Goal: Information Seeking & Learning: Learn about a topic

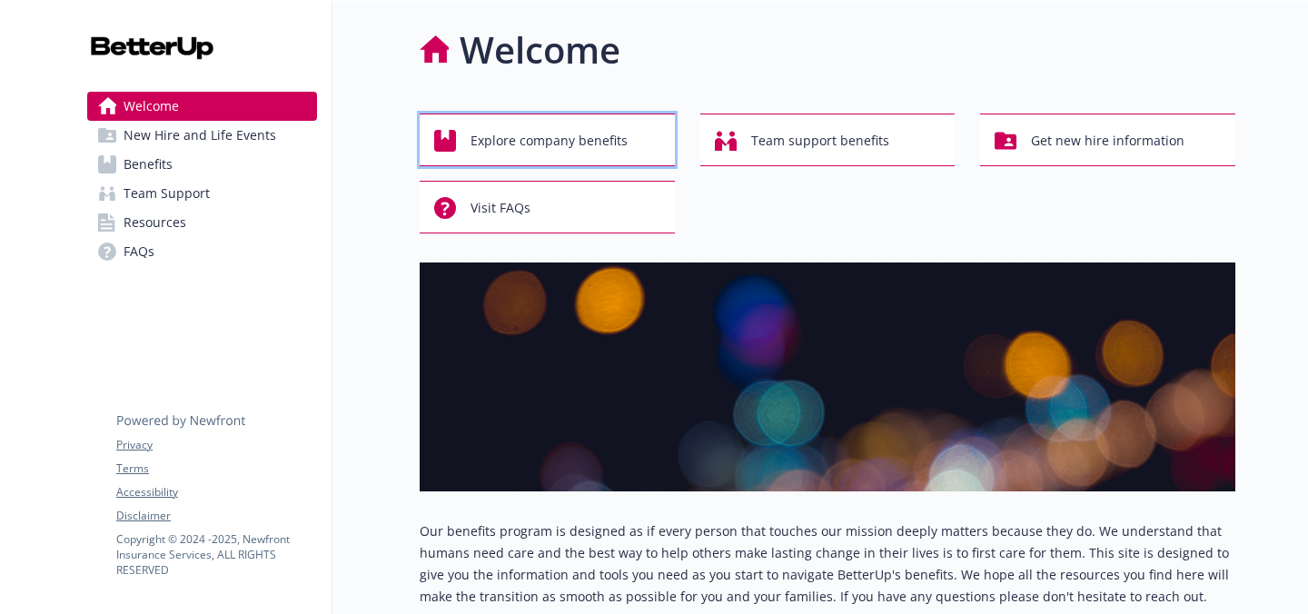
click at [511, 143] on span "Explore company benefits" at bounding box center [548, 141] width 157 height 35
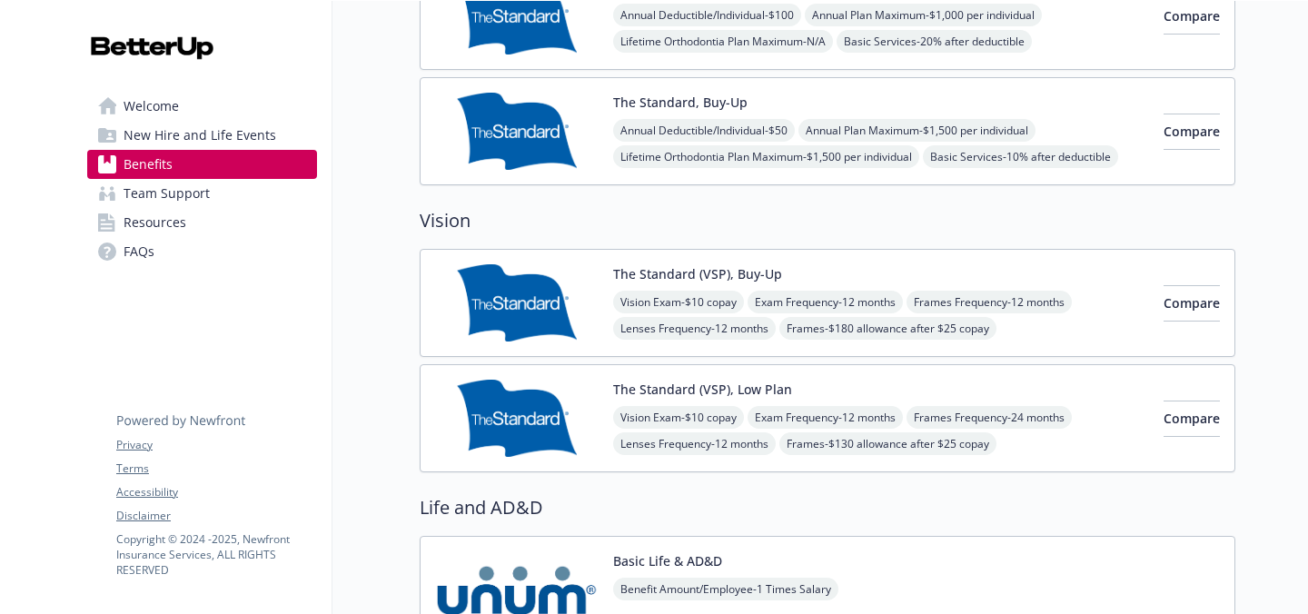
scroll to position [1149, 0]
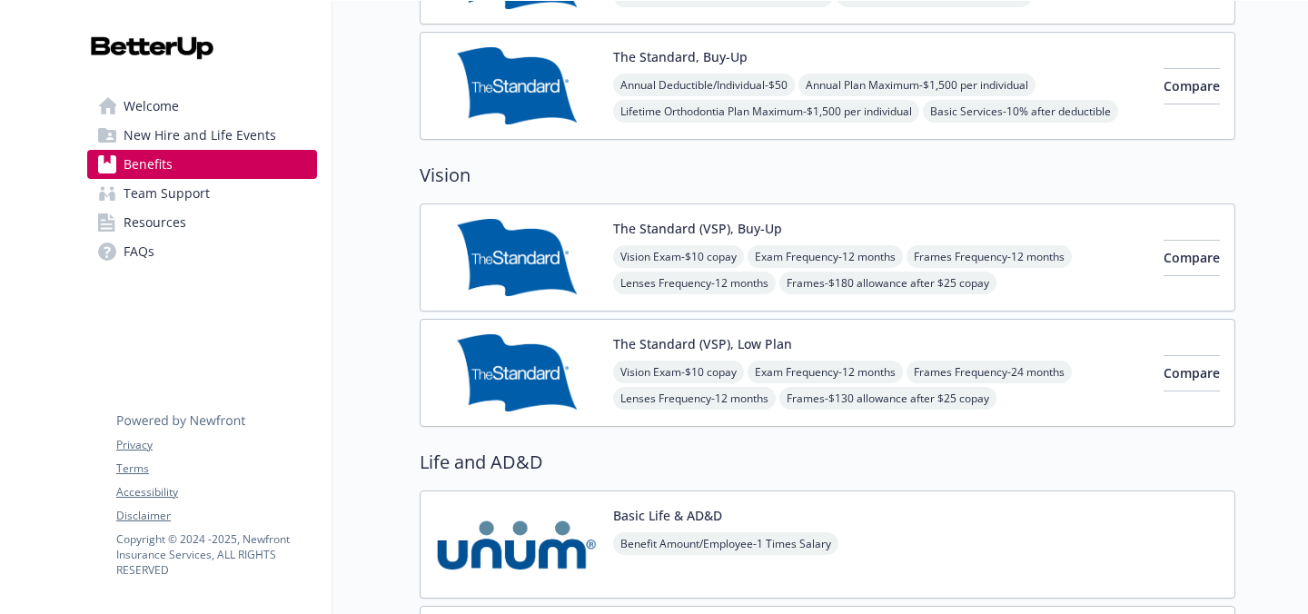
click at [524, 220] on img at bounding box center [516, 257] width 163 height 77
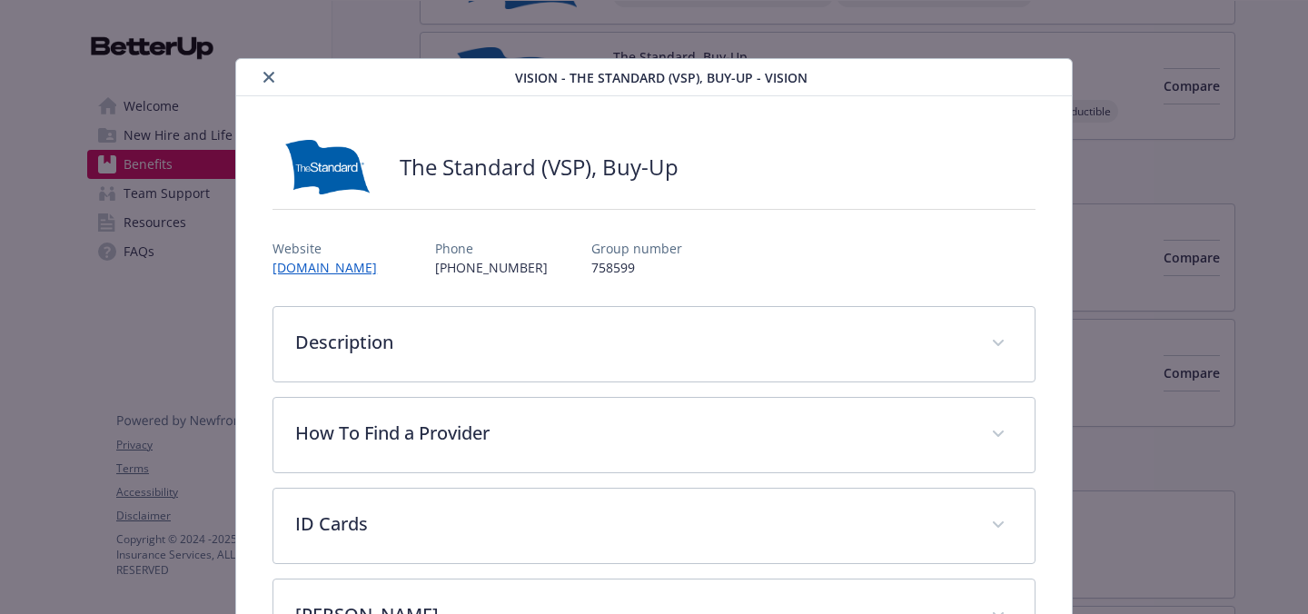
scroll to position [54, 0]
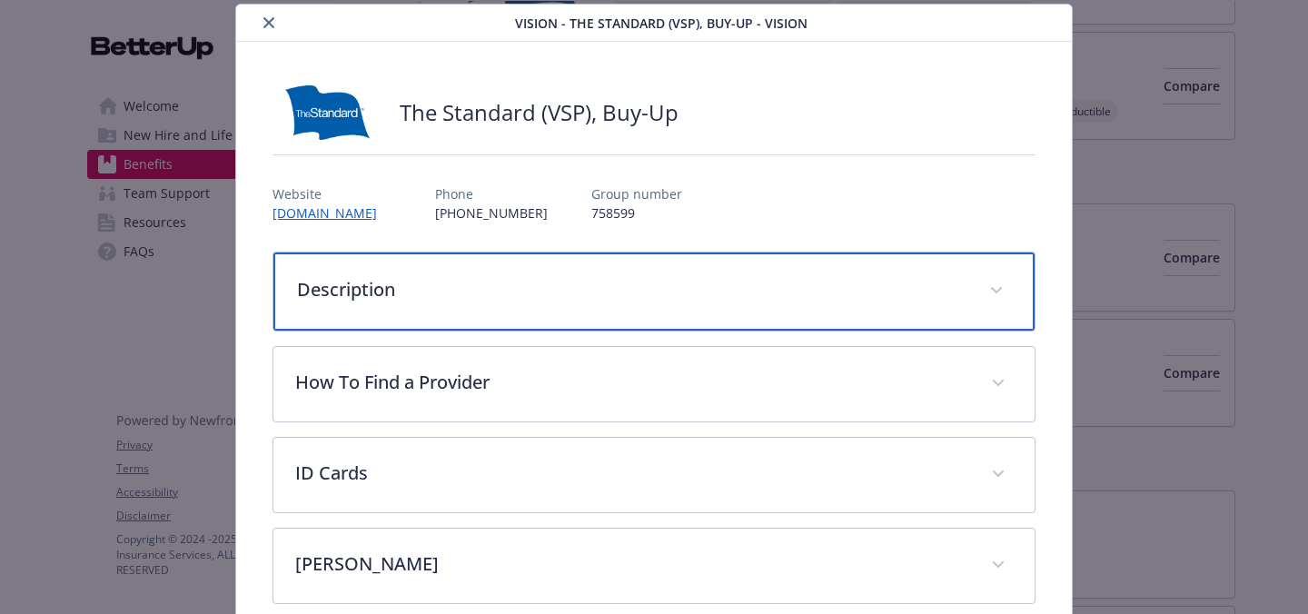
click at [537, 311] on div "Description" at bounding box center [653, 291] width 761 height 78
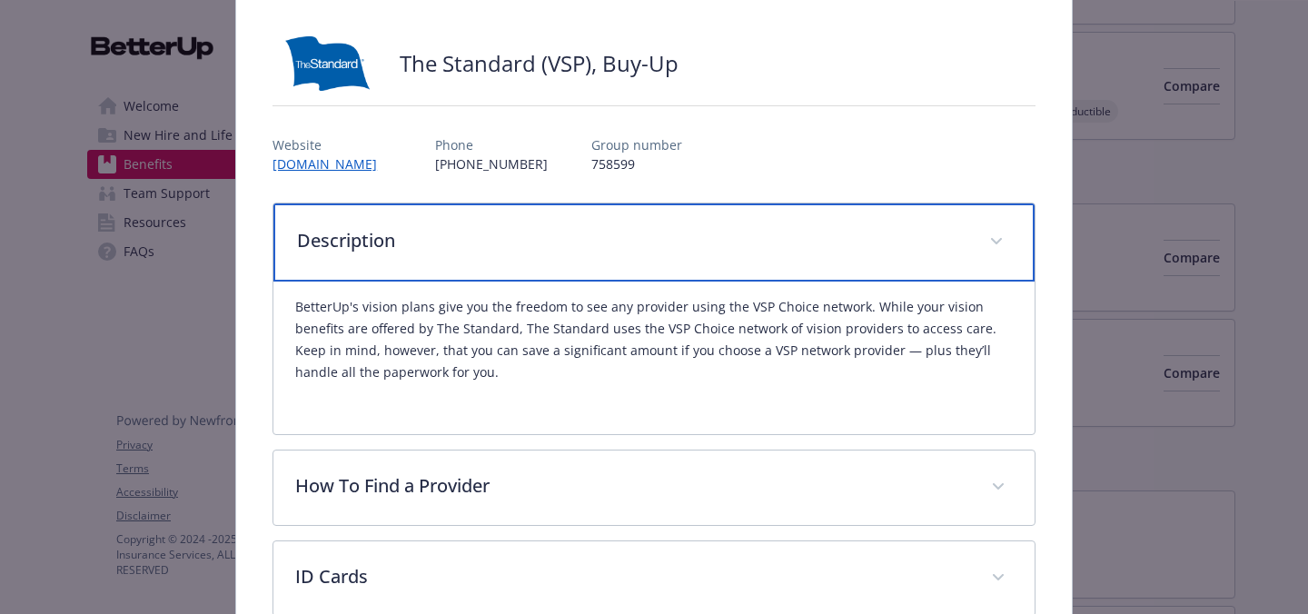
scroll to position [105, 0]
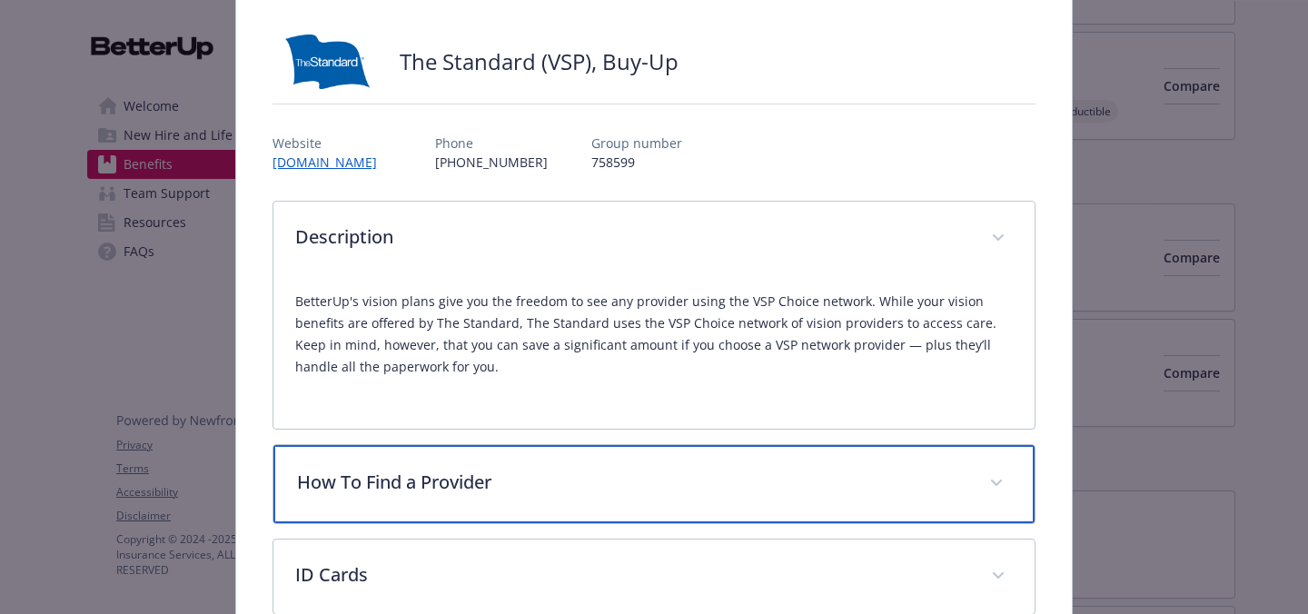
click at [522, 474] on p "How To Find a Provider" at bounding box center [632, 482] width 670 height 27
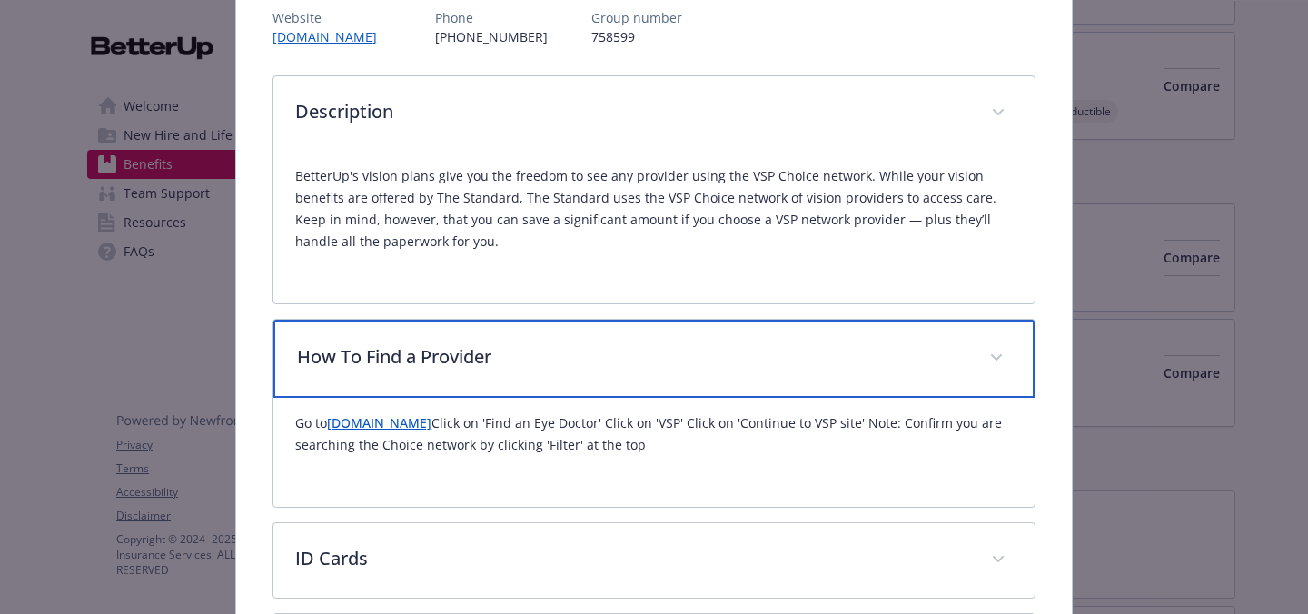
scroll to position [229, 0]
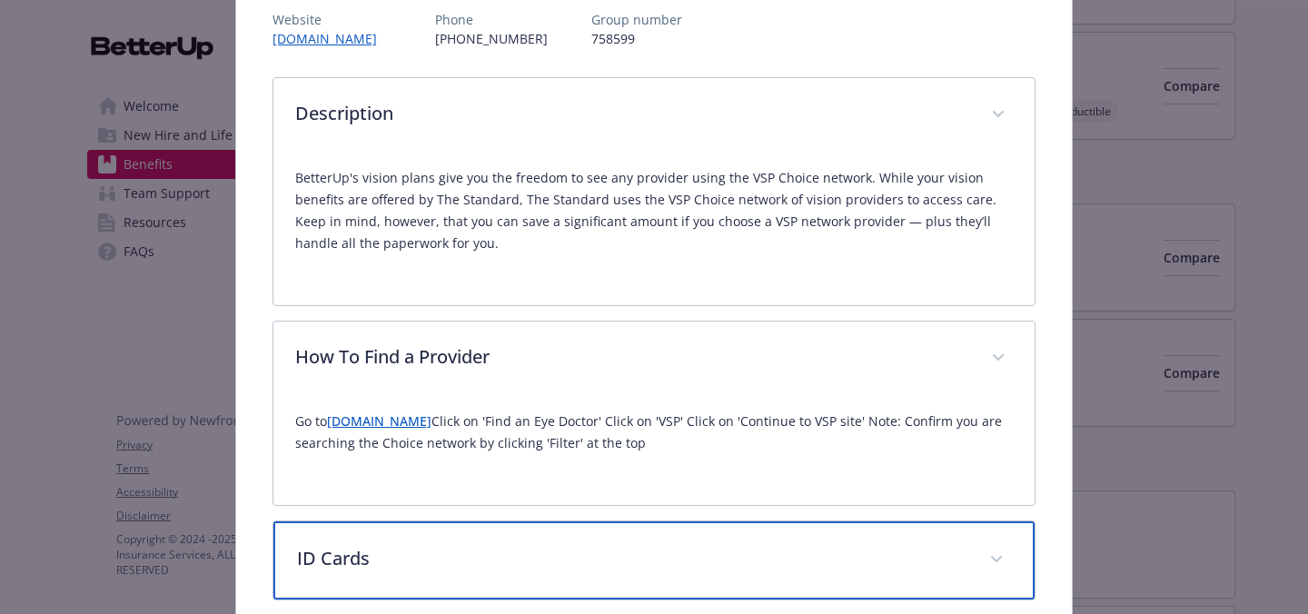
click at [535, 546] on p "ID Cards" at bounding box center [632, 558] width 670 height 27
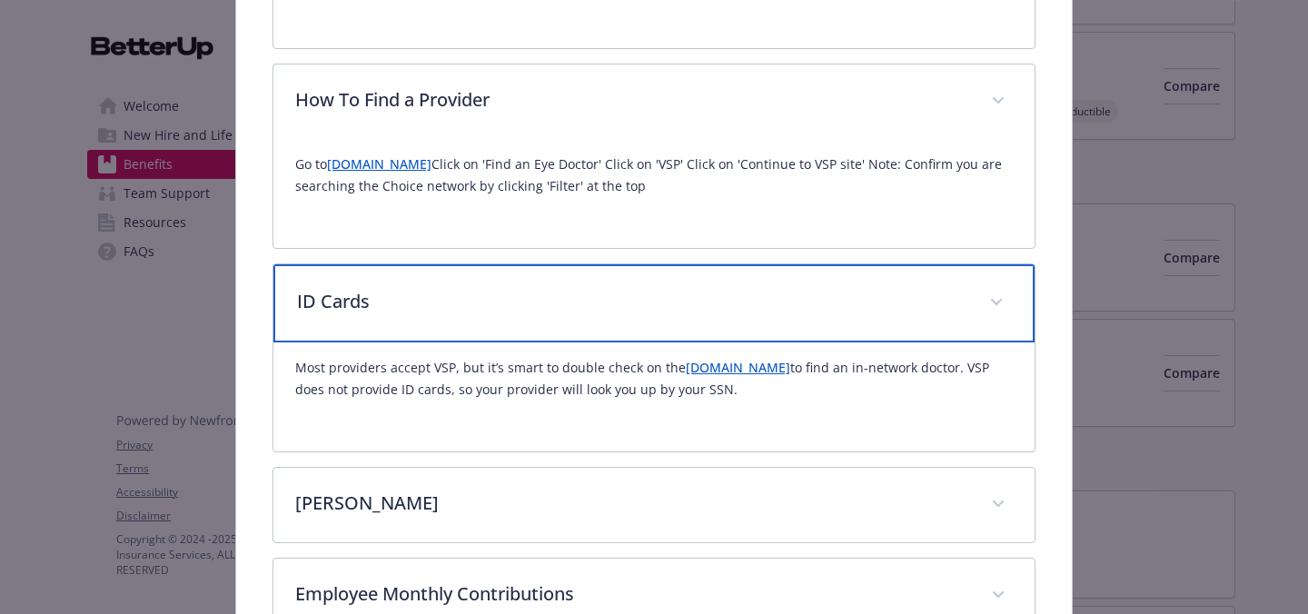
scroll to position [548, 0]
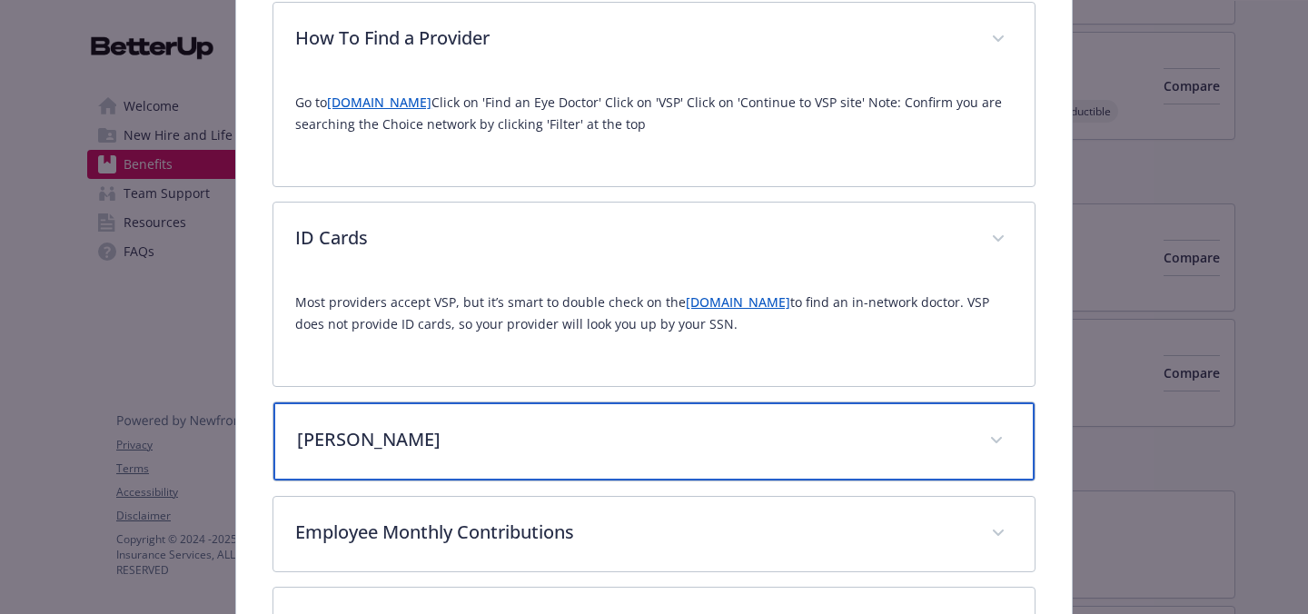
click at [556, 431] on p "[PERSON_NAME]" at bounding box center [632, 439] width 670 height 27
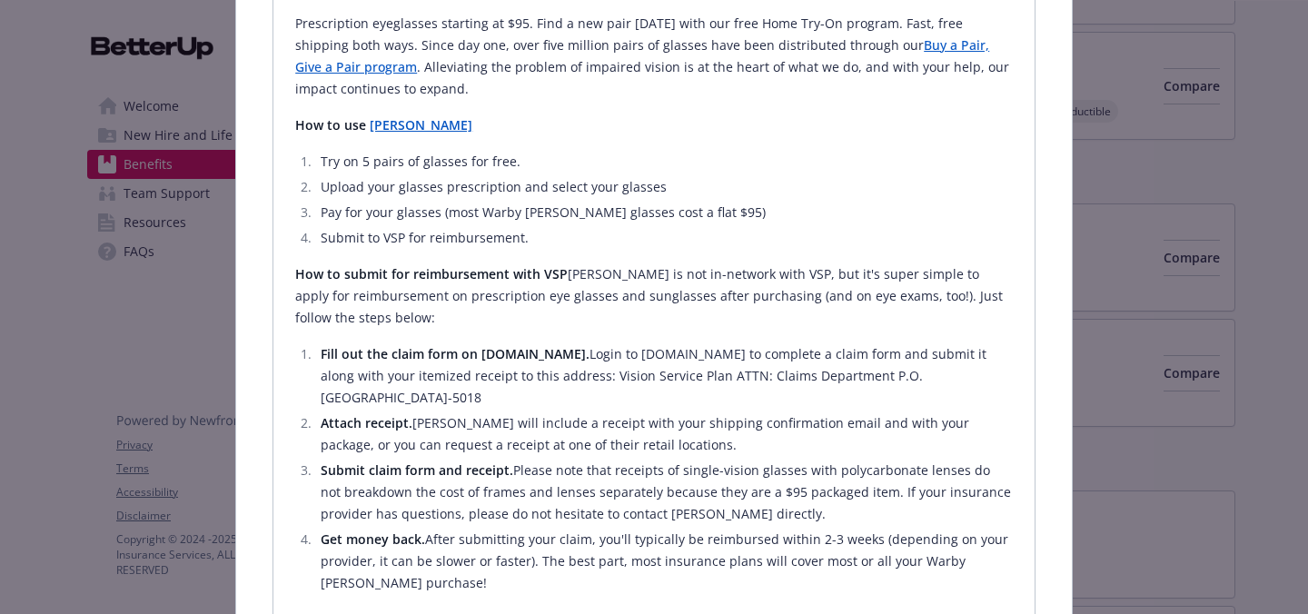
scroll to position [1023, 0]
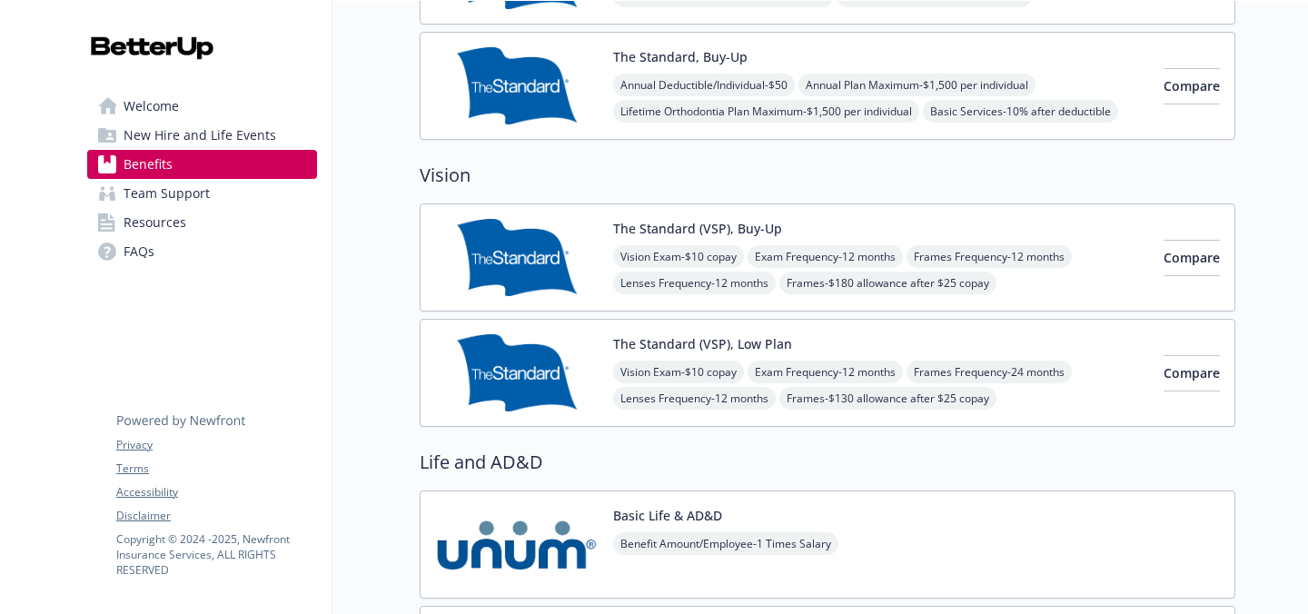
click at [1026, 236] on div "The Standard (VSP), Buy-Up Vision Exam - $10 copay Exam Frequency - 12 months F…" at bounding box center [881, 257] width 536 height 77
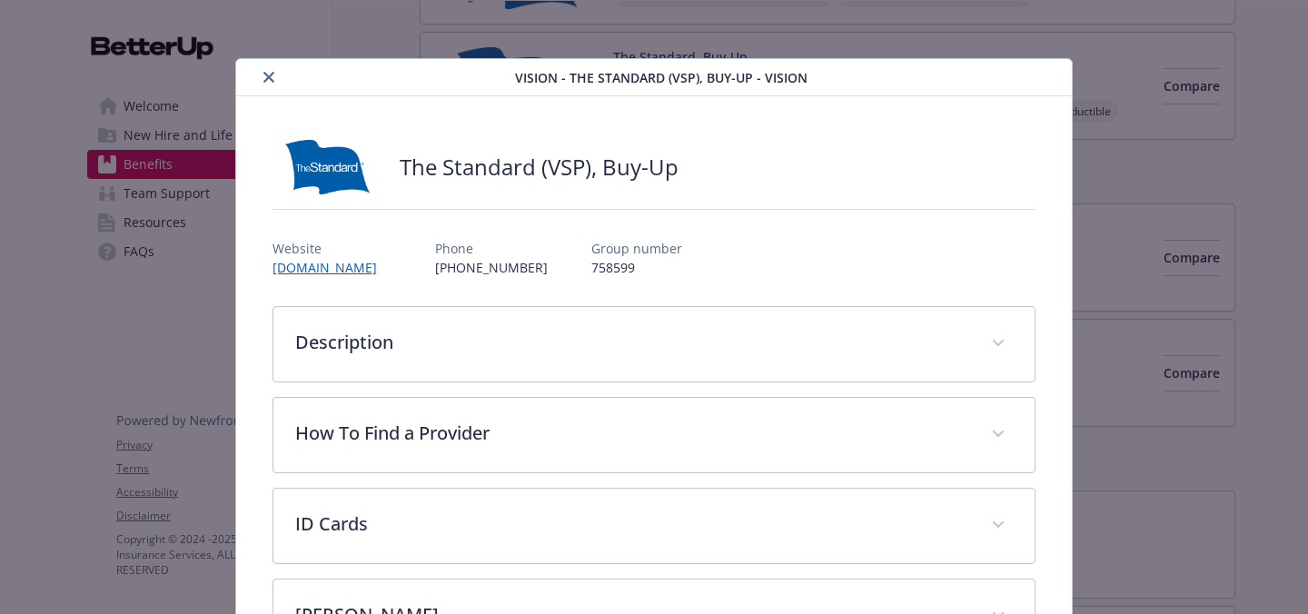
scroll to position [54, 0]
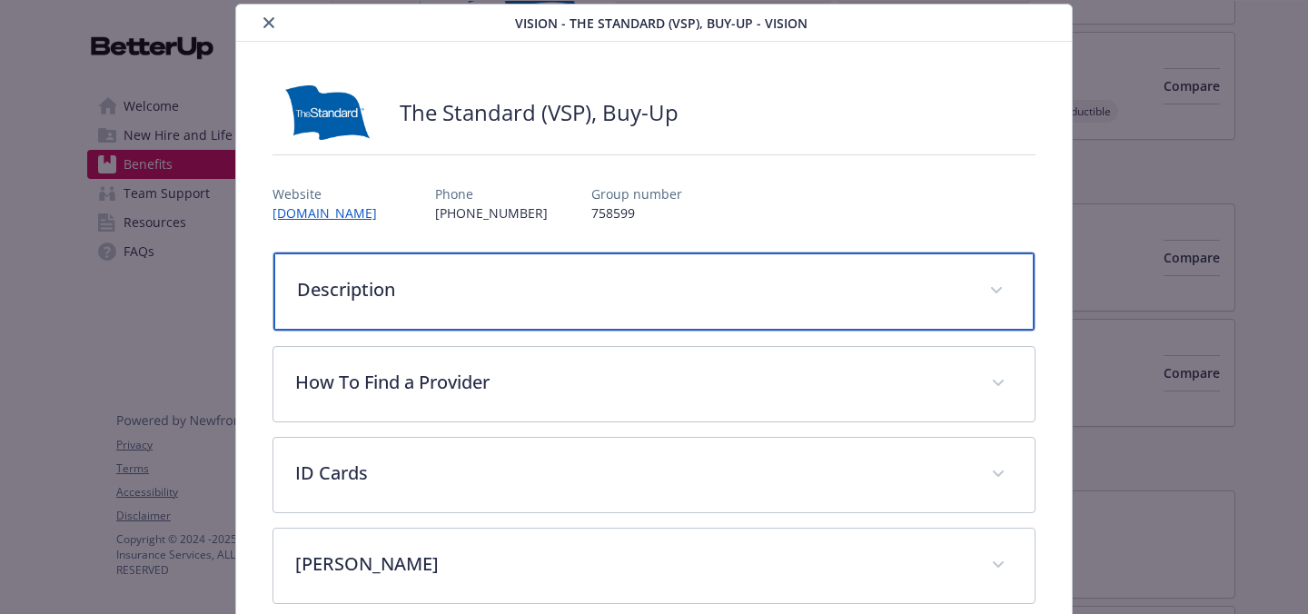
click at [572, 311] on div "Description" at bounding box center [653, 291] width 761 height 78
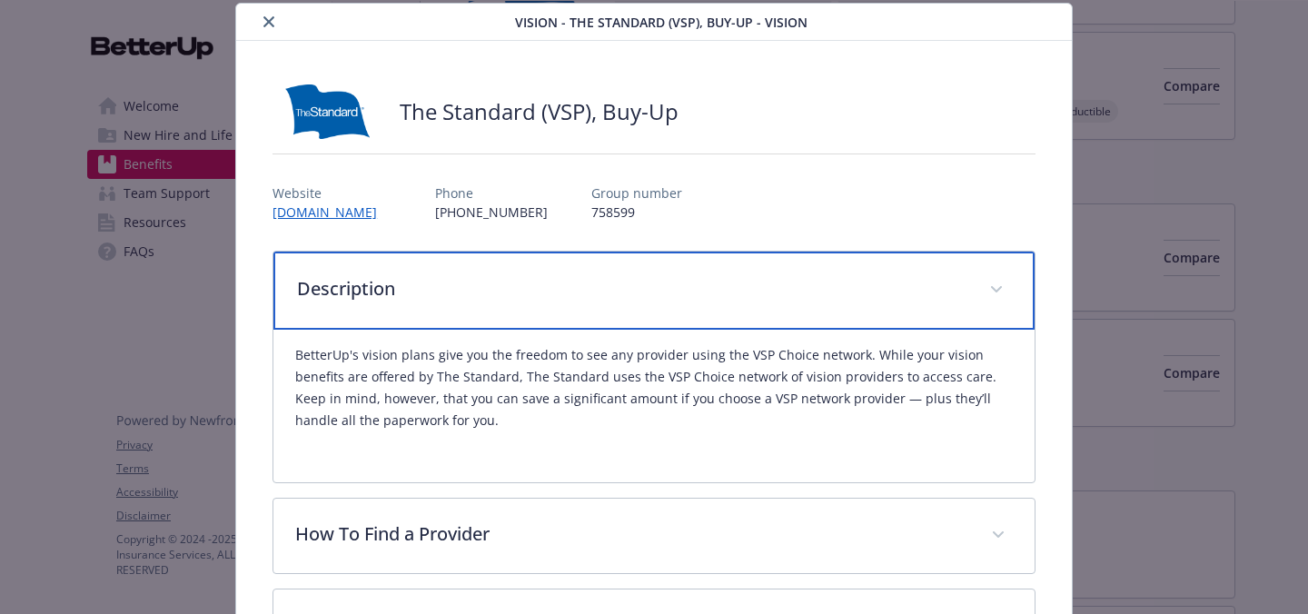
scroll to position [54, 0]
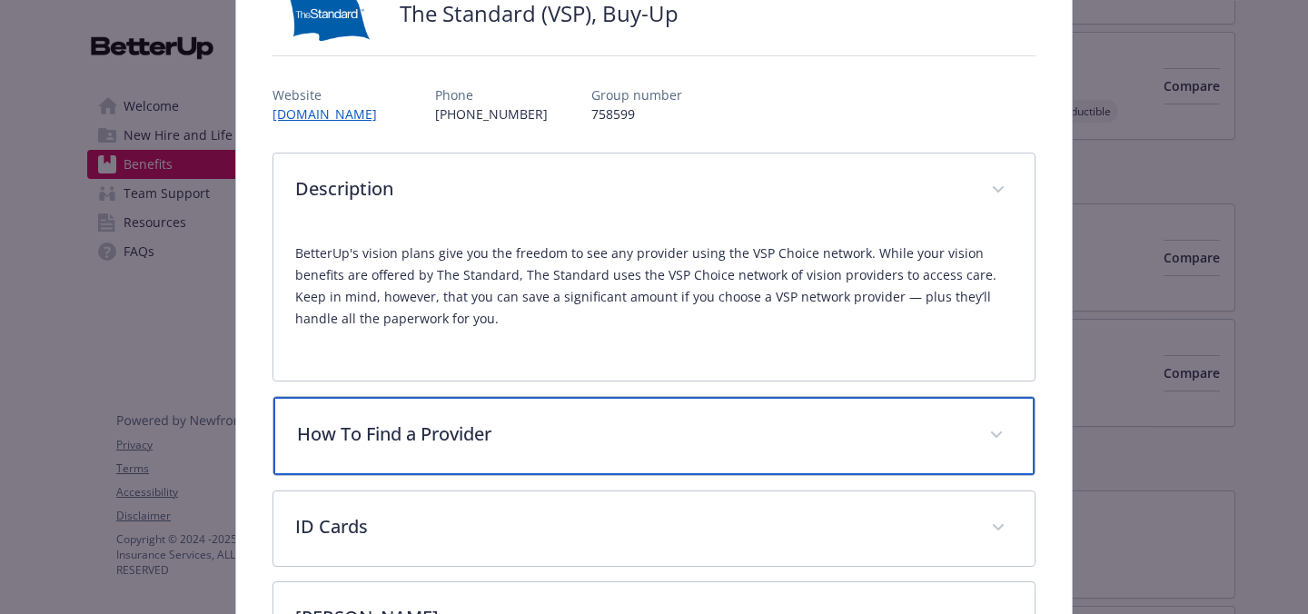
click at [488, 435] on p "How To Find a Provider" at bounding box center [632, 433] width 670 height 27
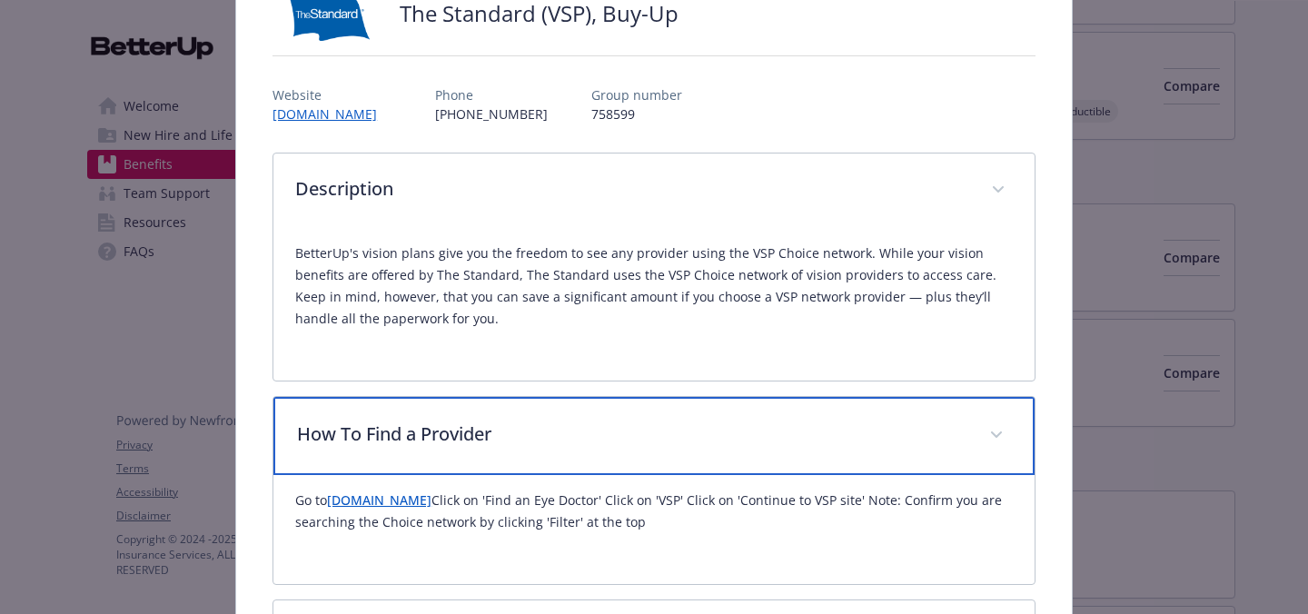
scroll to position [223, 0]
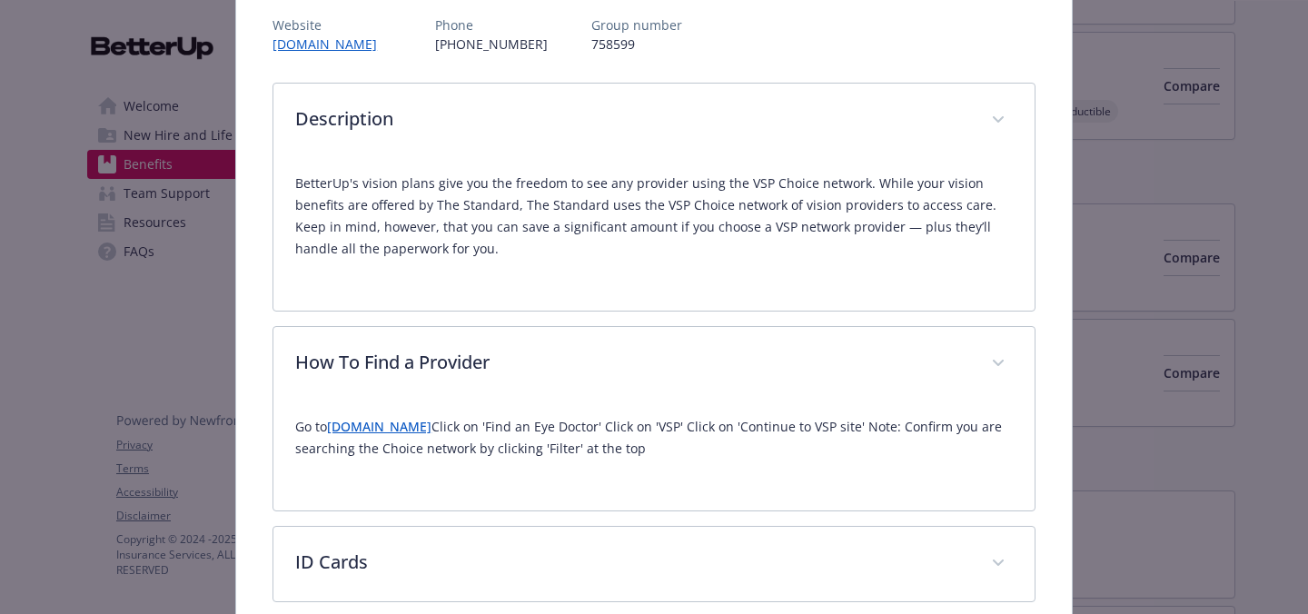
click at [431, 432] on link "[DOMAIN_NAME]" at bounding box center [379, 426] width 104 height 17
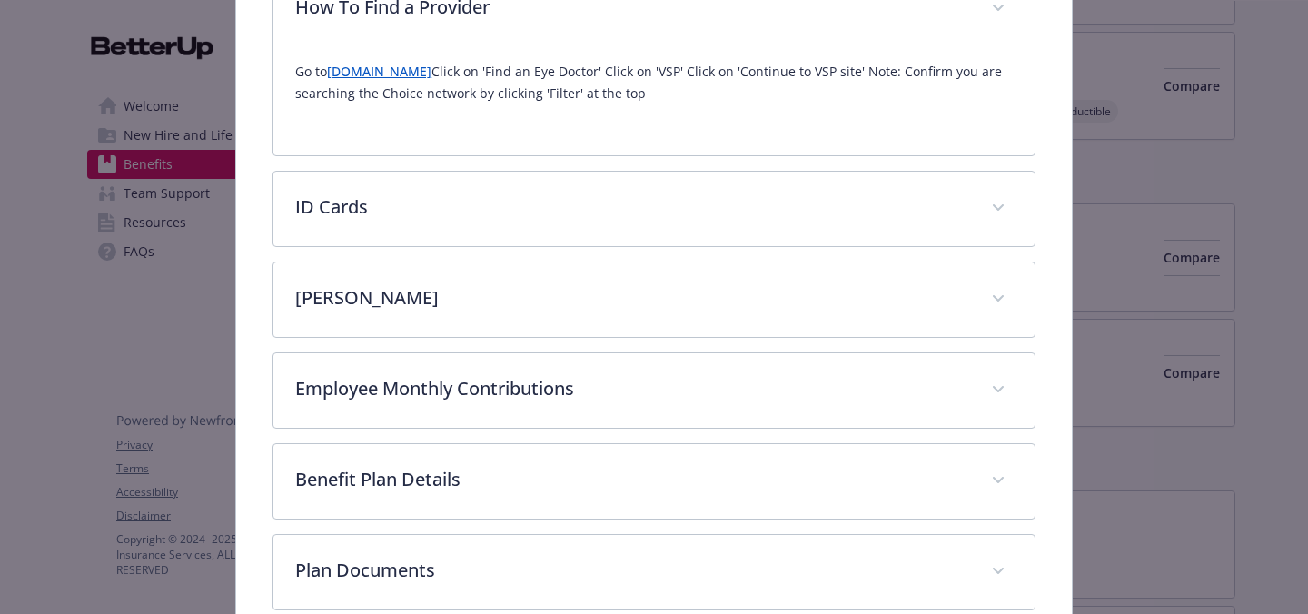
scroll to position [598, 0]
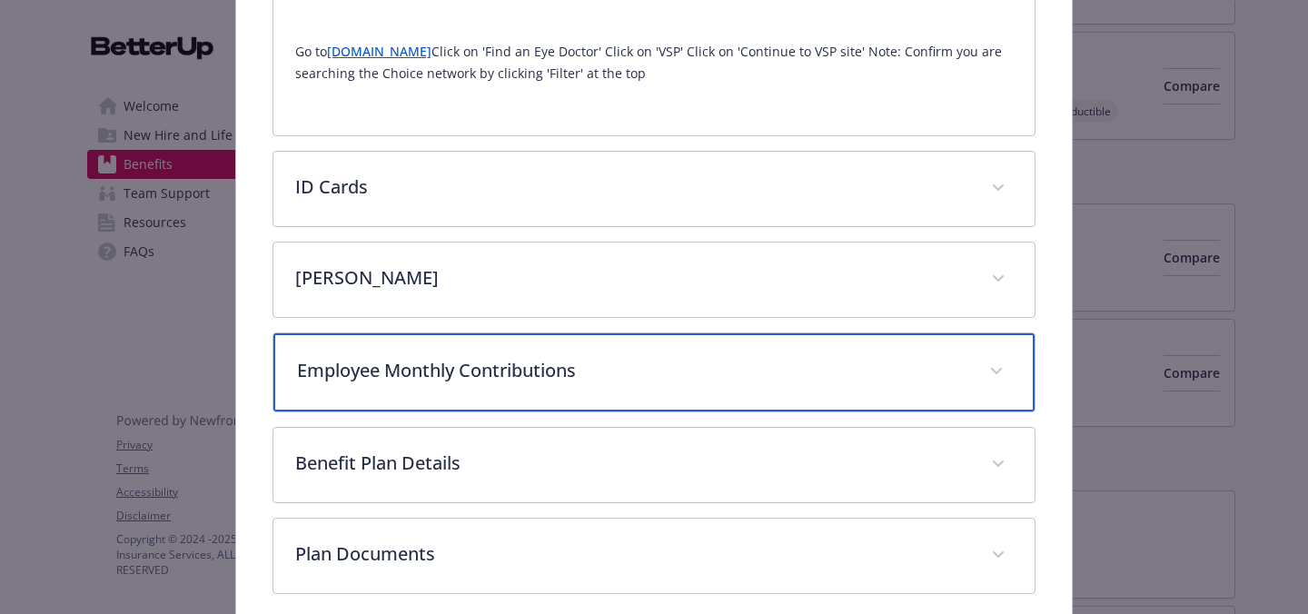
click at [526, 384] on div "Employee Monthly Contributions" at bounding box center [653, 372] width 761 height 78
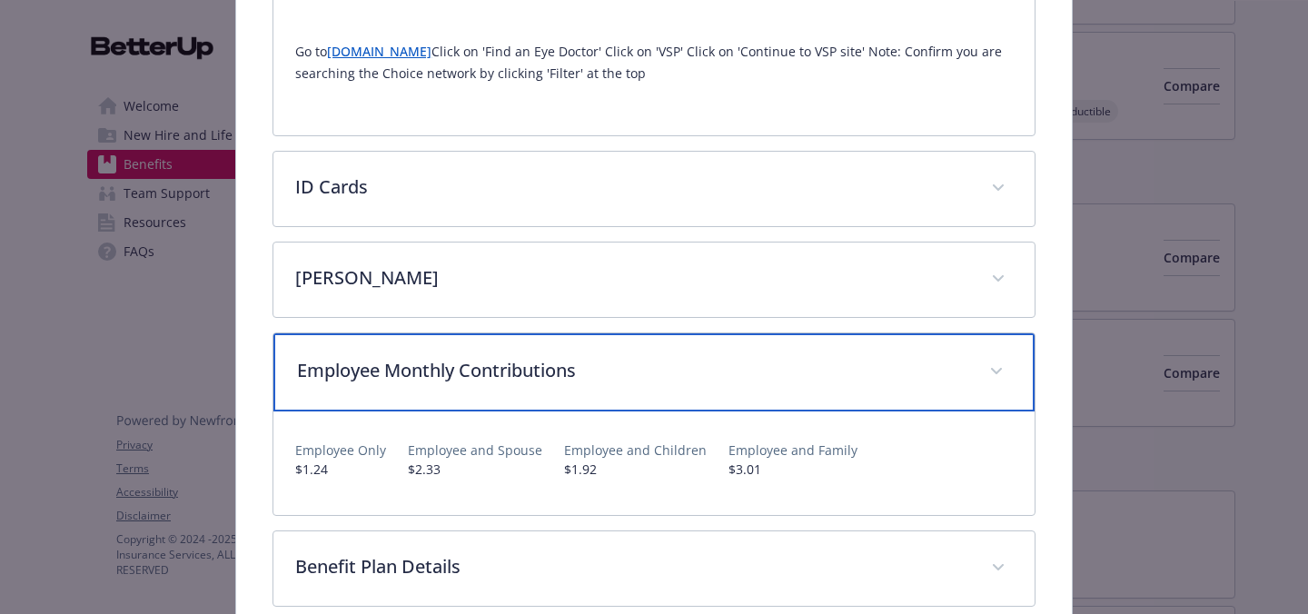
scroll to position [687, 0]
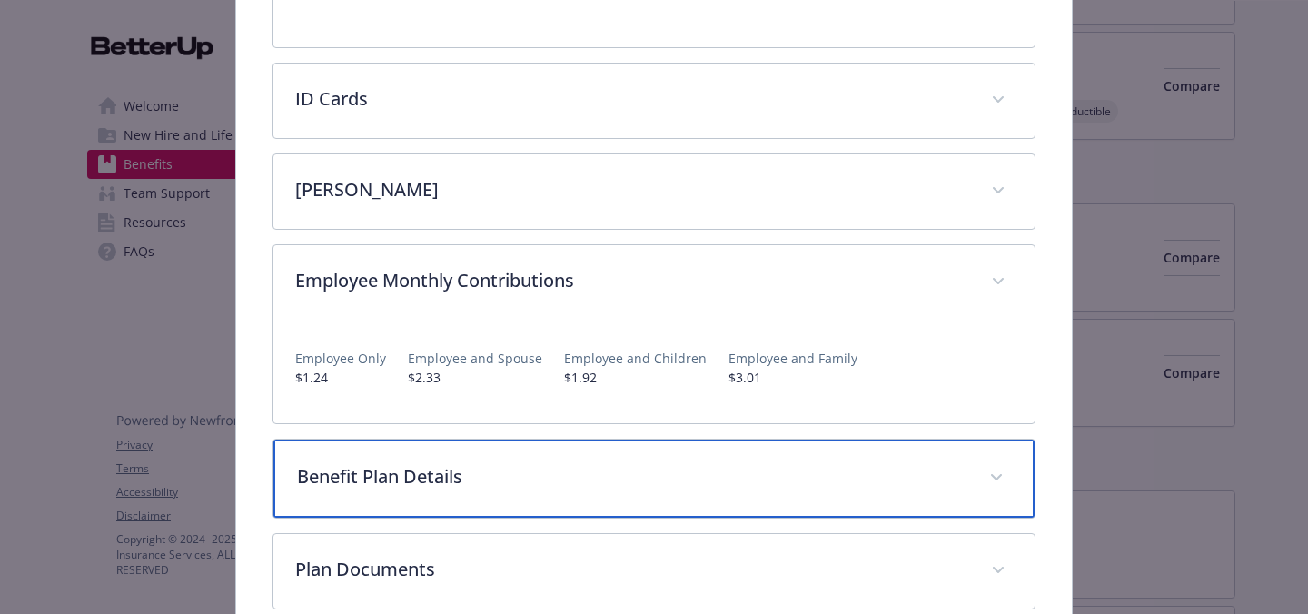
click at [523, 484] on p "Benefit Plan Details" at bounding box center [632, 476] width 670 height 27
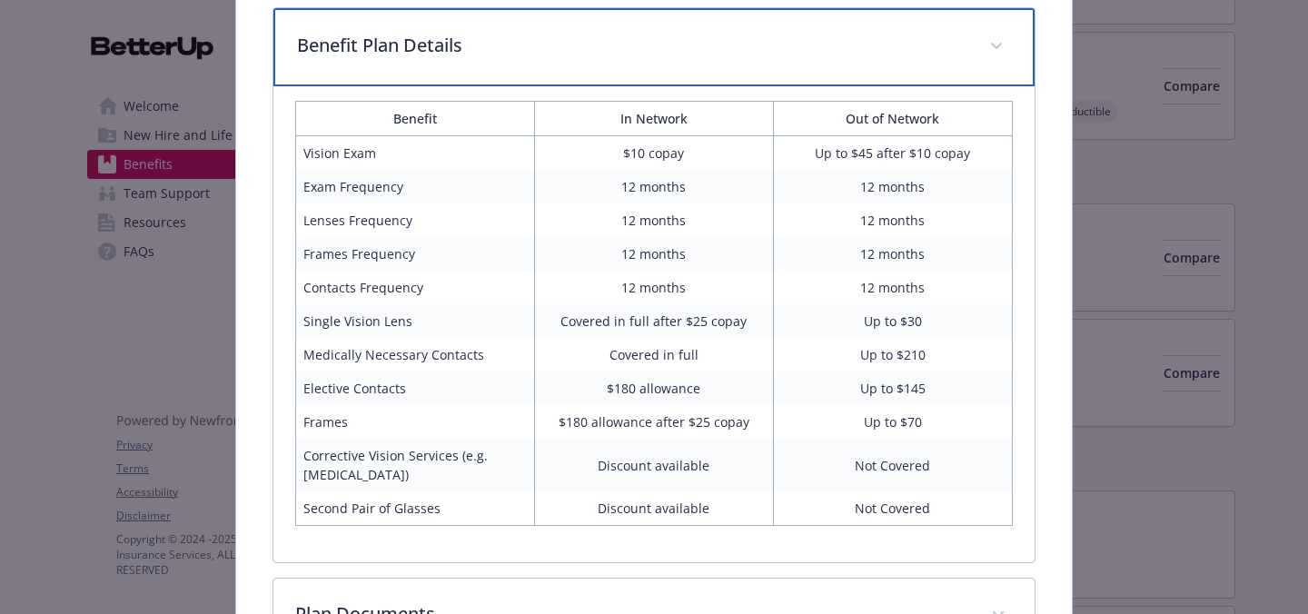
scroll to position [1116, 0]
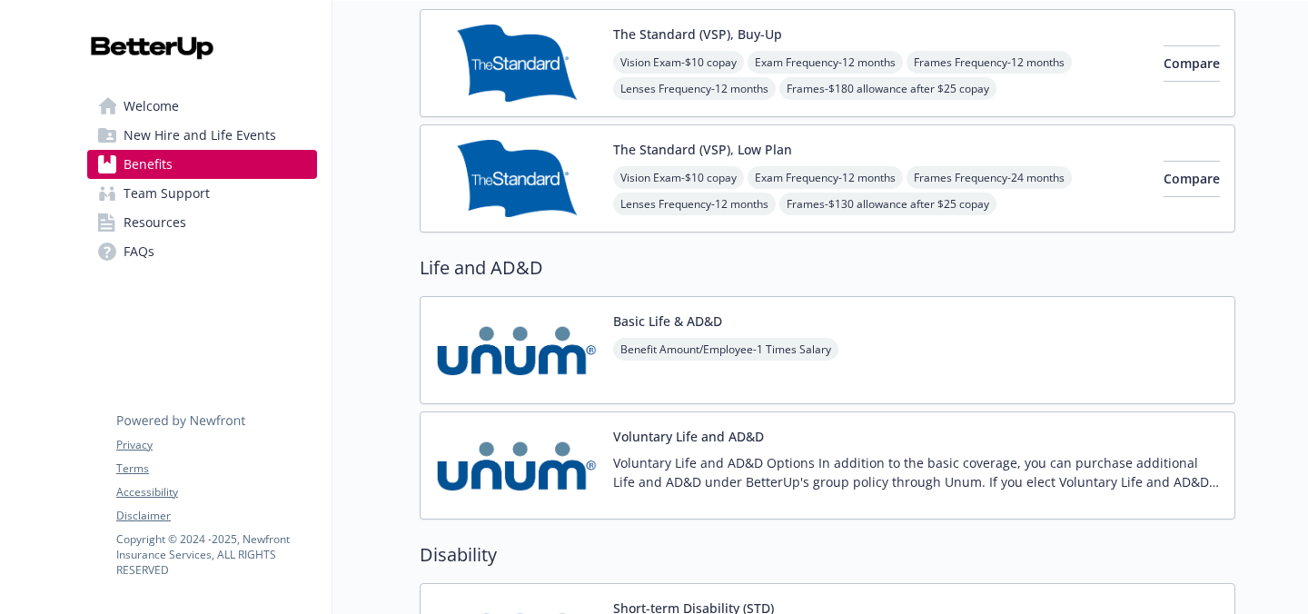
scroll to position [1203, 0]
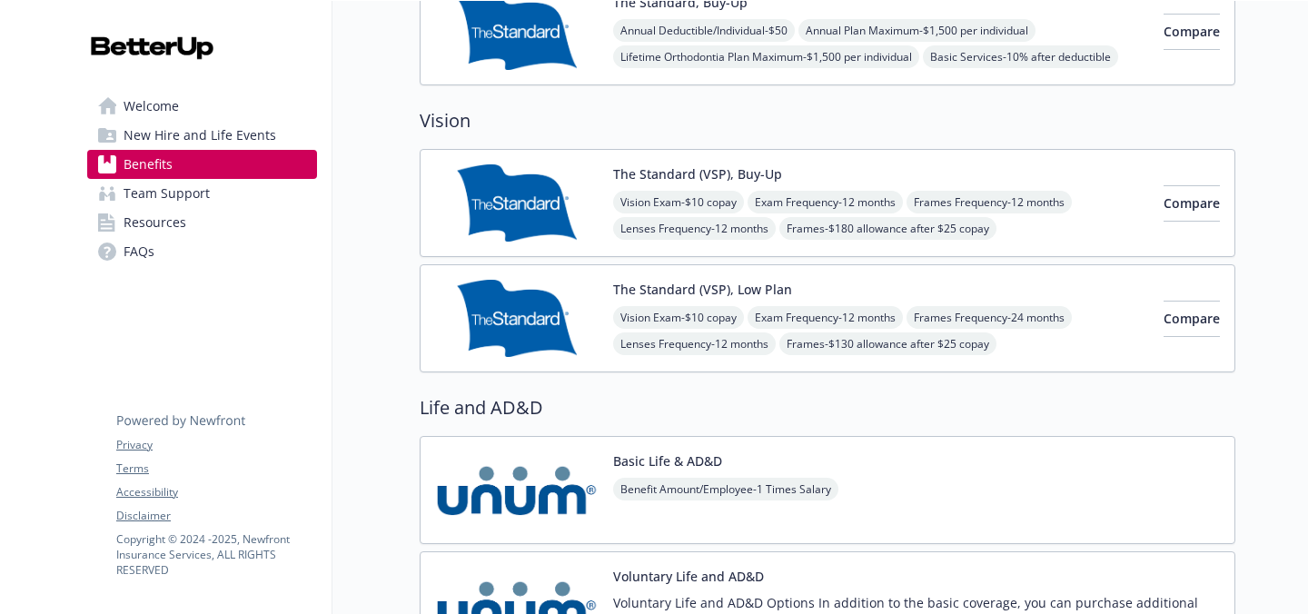
click at [550, 214] on img at bounding box center [516, 202] width 163 height 77
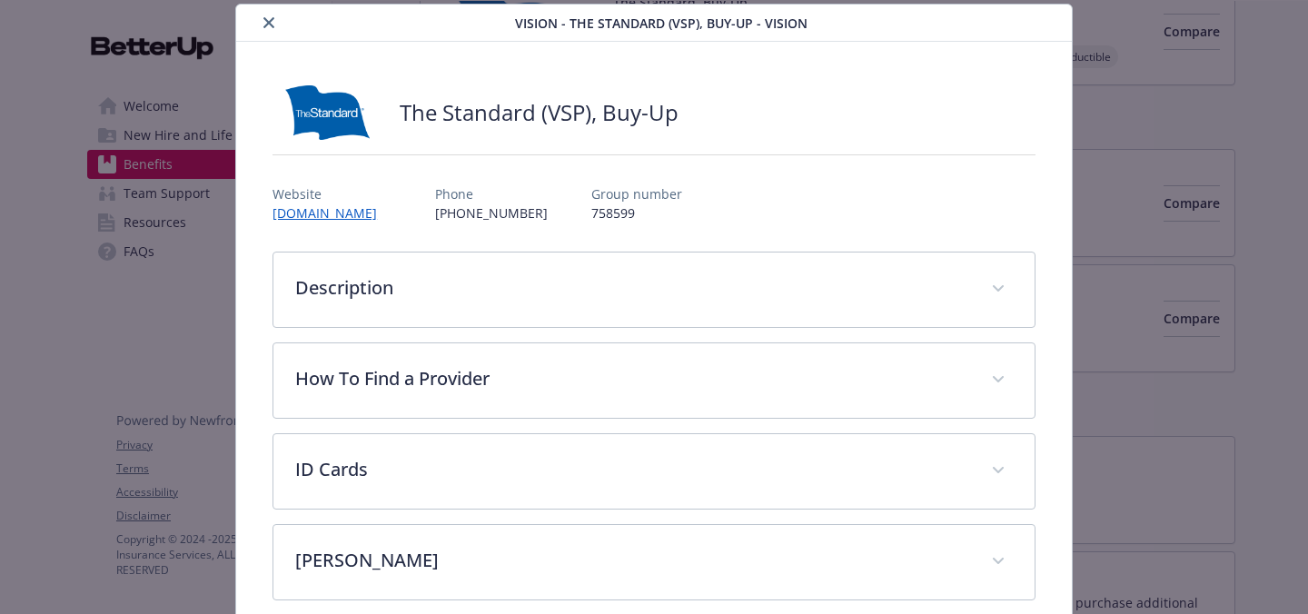
scroll to position [212, 0]
